Goal: Task Accomplishment & Management: Manage account settings

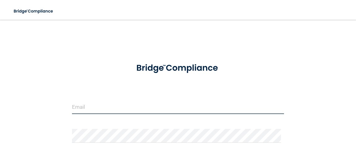
click at [100, 113] on input "email" at bounding box center [178, 107] width 212 height 14
type input "[EMAIL_ADDRESS][DOMAIN_NAME]"
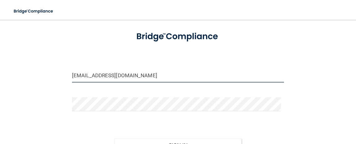
scroll to position [62, 0]
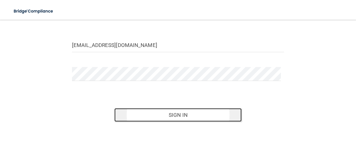
click at [166, 114] on button "Sign In" at bounding box center [177, 115] width 127 height 14
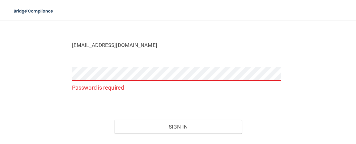
click at [60, 72] on div "[EMAIL_ADDRESS][DOMAIN_NAME] Password is required Invalid email/password. You d…" at bounding box center [177, 64] width 331 height 200
click at [85, 85] on p "Password is required" at bounding box center [178, 88] width 212 height 10
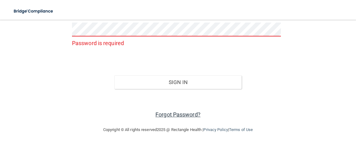
click at [188, 113] on link "Forgot Password?" at bounding box center [178, 114] width 45 height 6
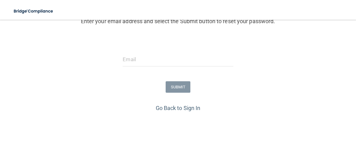
scroll to position [93, 0]
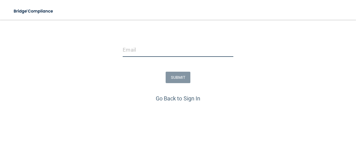
click at [129, 50] on input "email" at bounding box center [178, 50] width 110 height 14
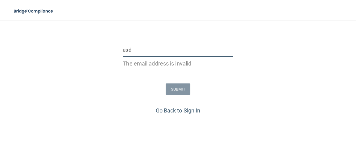
type input "[EMAIL_ADDRESS][DOMAIN_NAME]"
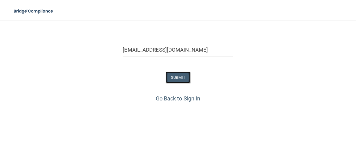
click at [177, 79] on button "SUBMIT" at bounding box center [178, 77] width 25 height 11
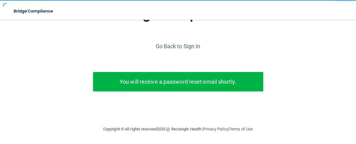
scroll to position [63, 0]
